Goal: Task Accomplishment & Management: Use online tool/utility

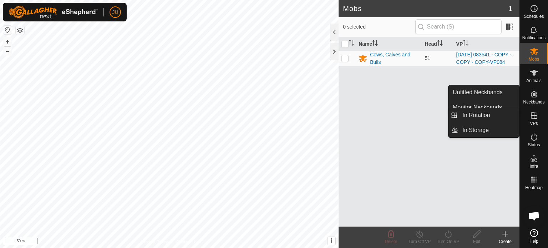
click at [535, 113] on icon at bounding box center [534, 115] width 9 height 9
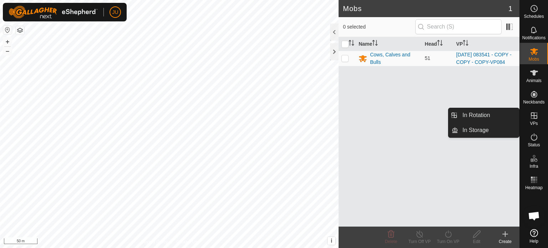
click at [496, 112] on link "In Rotation" at bounding box center [488, 115] width 61 height 14
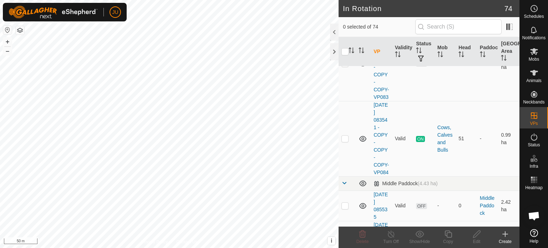
scroll to position [285, 0]
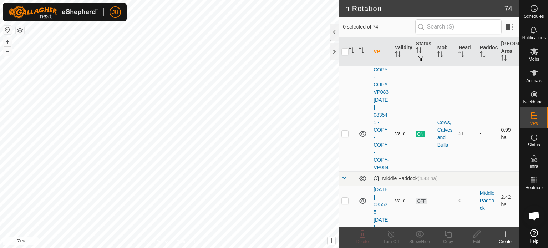
click at [345, 136] on p-checkbox at bounding box center [344, 134] width 7 height 6
checkbox input "true"
click at [449, 234] on icon at bounding box center [448, 234] width 9 height 9
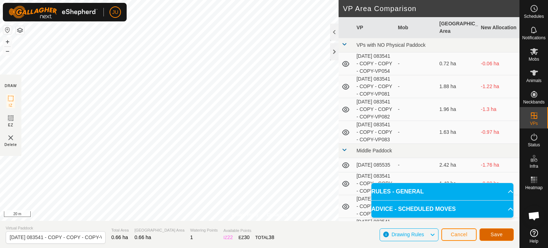
click at [502, 235] on span "Save" at bounding box center [496, 234] width 12 height 6
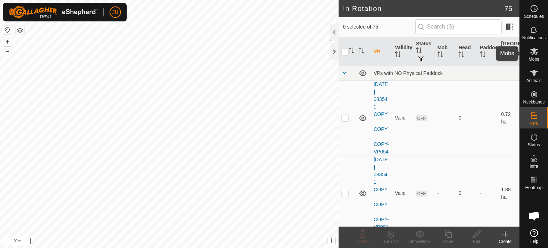
click at [535, 51] on icon at bounding box center [534, 51] width 8 height 7
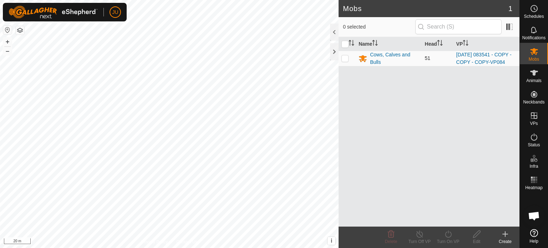
click at [343, 60] on p-checkbox at bounding box center [344, 58] width 7 height 6
checkbox input "true"
click at [448, 234] on icon at bounding box center [448, 234] width 9 height 9
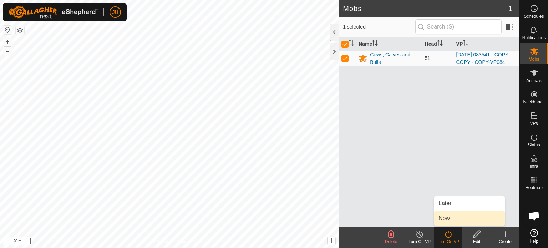
click at [460, 217] on link "Now" at bounding box center [469, 218] width 71 height 14
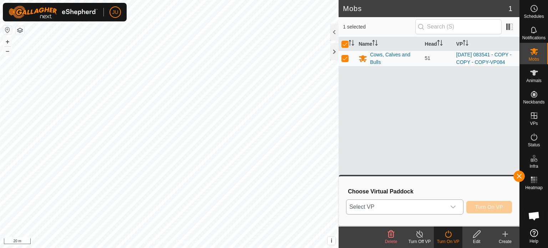
click at [450, 205] on icon "dropdown trigger" at bounding box center [453, 207] width 6 height 6
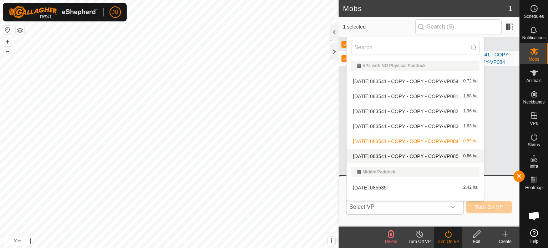
click at [398, 155] on body "JU Schedules Notifications Mobs Animals Neckbands VPs Status Infra Heatmap Help…" at bounding box center [274, 124] width 548 height 248
